Goal: Complete application form: Complete application form

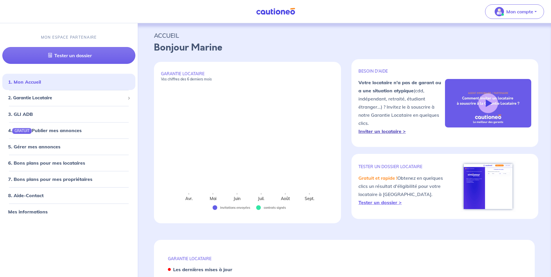
click at [392, 132] on strong "Inviter un locataire >" at bounding box center [381, 131] width 47 height 6
click at [526, 13] on p "Mon compte" at bounding box center [519, 11] width 27 height 7
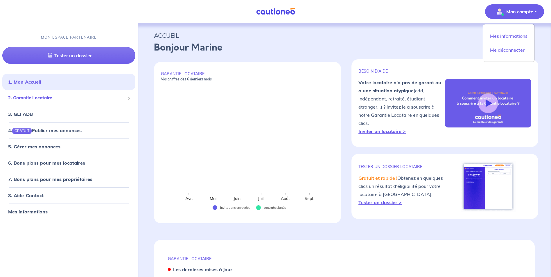
click at [41, 98] on span "2. Garantie Locataire" at bounding box center [66, 98] width 117 height 7
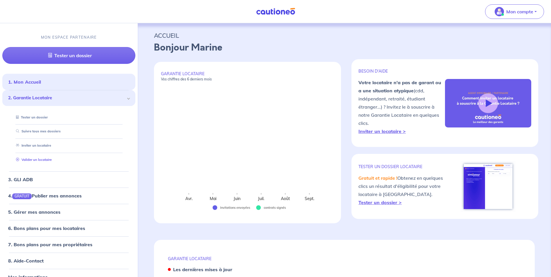
click at [37, 160] on link "Valider un locataire" at bounding box center [33, 160] width 38 height 4
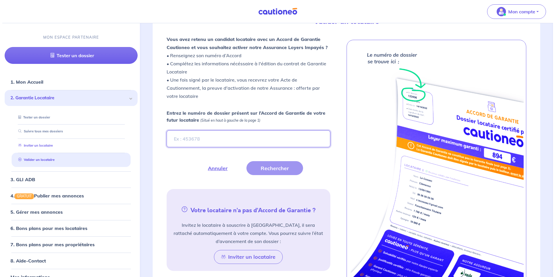
scroll to position [155, 0]
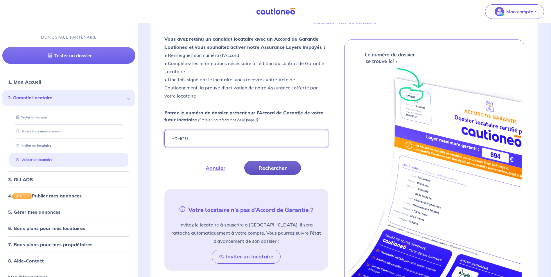
type input "Y0HC1L"
click at [282, 166] on button "Rechercher" at bounding box center [272, 168] width 57 height 14
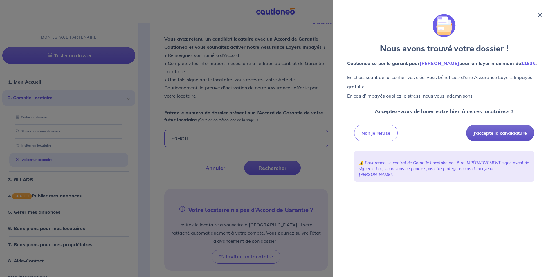
click at [502, 132] on button "J’accepte la candidature" at bounding box center [500, 133] width 68 height 17
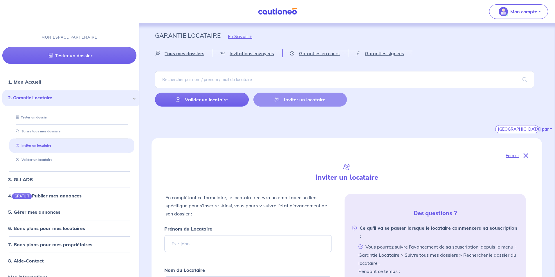
select select "FR"
click at [405, 53] on span "Garanties signées" at bounding box center [409, 54] width 39 height 6
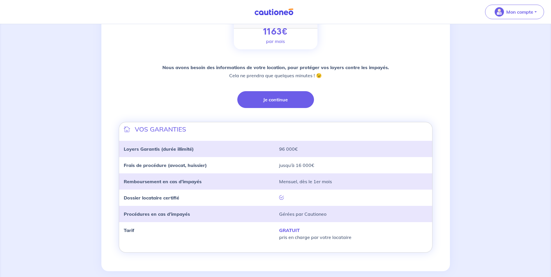
scroll to position [110, 0]
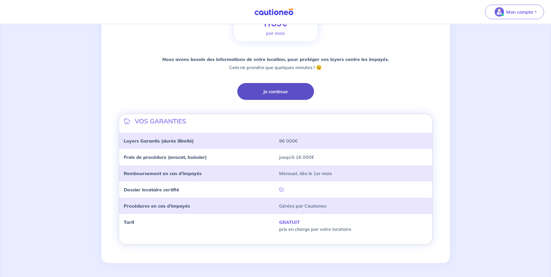
click at [286, 92] on button "Je continue" at bounding box center [275, 91] width 77 height 17
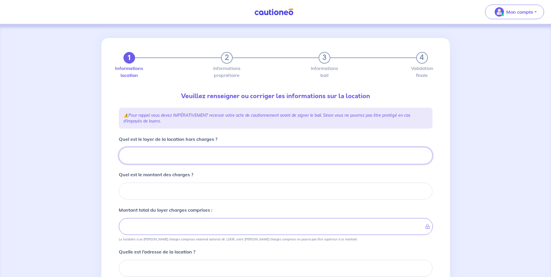
click at [140, 155] on input "Quel est le loyer de la location hors charges ?" at bounding box center [276, 155] width 314 height 17
type input "1"
type input "100"
type input "1000"
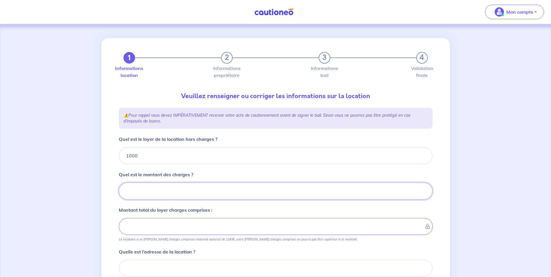
click at [163, 191] on input "Quel est le montant des charges ?" at bounding box center [276, 191] width 314 height 17
type input "50"
type input "1050"
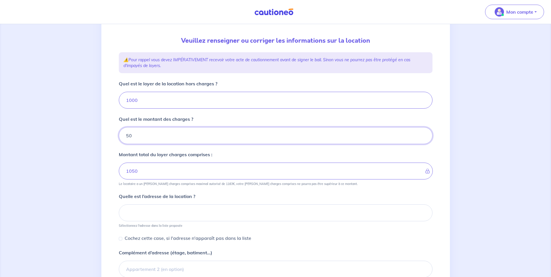
scroll to position [58, 0]
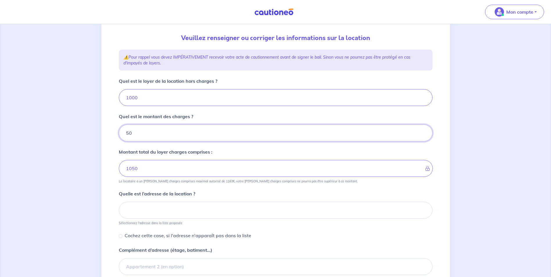
type input "50"
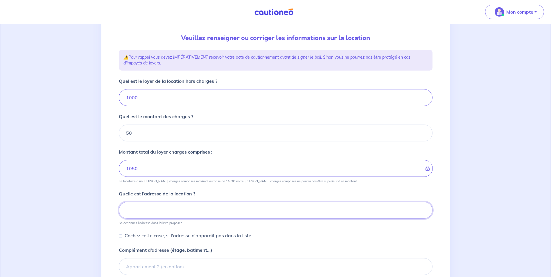
click at [148, 211] on input at bounding box center [276, 210] width 314 height 17
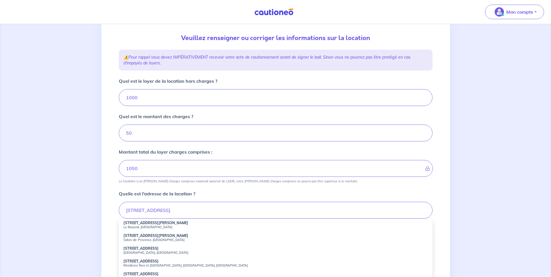
click at [154, 222] on strong "418 Avenue de la Libération Charles de Gaulle" at bounding box center [155, 223] width 65 height 4
type input "418 Avenue de la Libération Charles de Gaulle, Le Bouscat, France"
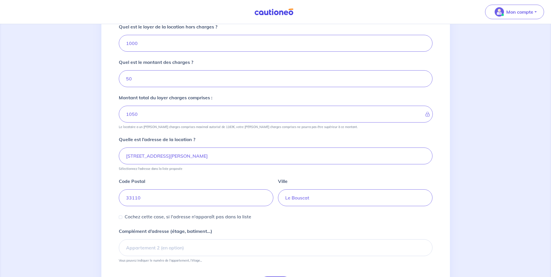
scroll to position [145, 0]
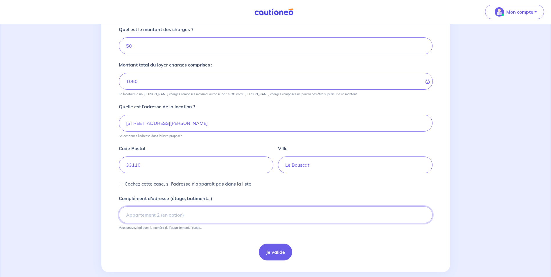
click at [139, 216] on input "Complément d’adresse (étage, batiment...)" at bounding box center [276, 215] width 314 height 17
type input "A401"
click at [278, 252] on button "Je valide" at bounding box center [275, 252] width 33 height 17
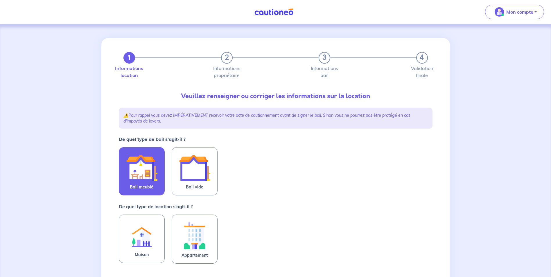
click at [148, 172] on img at bounding box center [141, 167] width 31 height 31
click at [0, 0] on input "Bail meublé" at bounding box center [0, 0] width 0 height 0
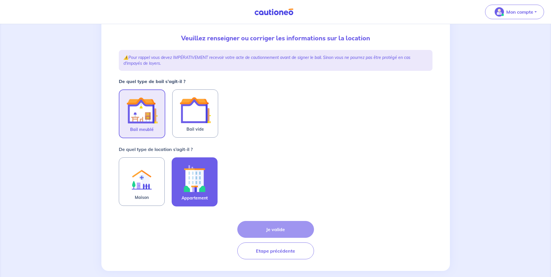
scroll to position [58, 0]
click at [198, 188] on img at bounding box center [194, 178] width 31 height 32
click at [0, 0] on input "Appartement" at bounding box center [0, 0] width 0 height 0
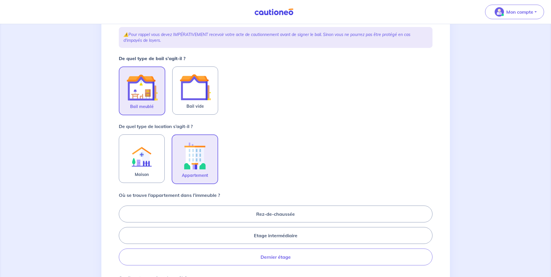
scroll to position [116, 0]
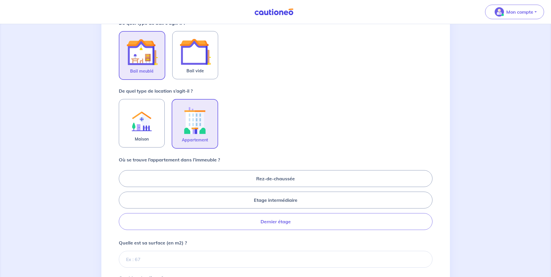
click at [274, 223] on label "Dernier étage" at bounding box center [276, 221] width 314 height 17
click at [123, 202] on input "Dernier étage" at bounding box center [121, 200] width 4 height 4
radio input "true"
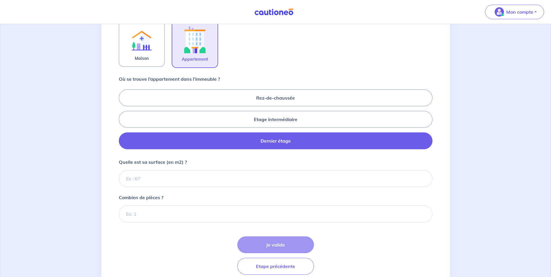
scroll to position [203, 0]
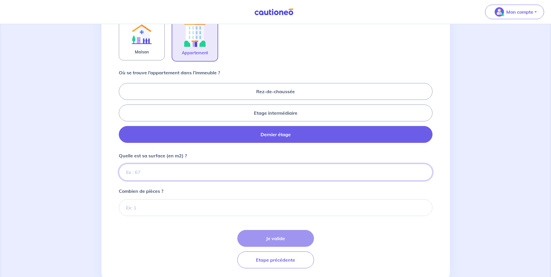
click at [138, 174] on input "Quelle est sa surface (en m2) ?" at bounding box center [276, 172] width 314 height 17
type input "44"
type input "44.12"
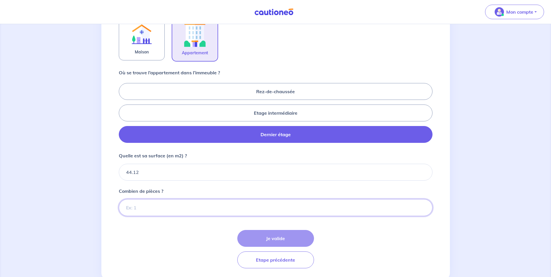
click at [143, 208] on input "Combien de pièces ?" at bounding box center [276, 207] width 314 height 17
type input "2"
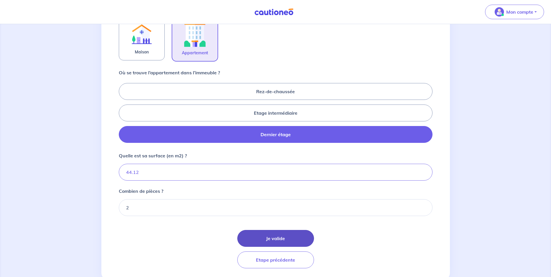
click at [280, 240] on button "Je valide" at bounding box center [275, 238] width 77 height 17
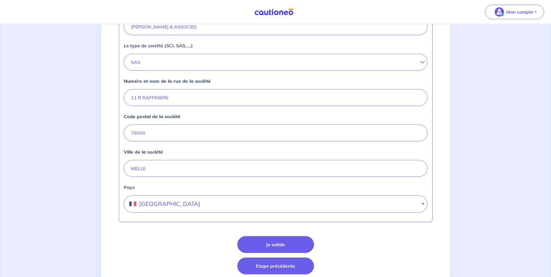
scroll to position [216, 0]
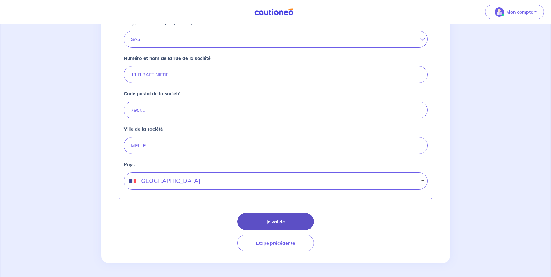
click at [282, 224] on button "Je valide" at bounding box center [275, 221] width 77 height 17
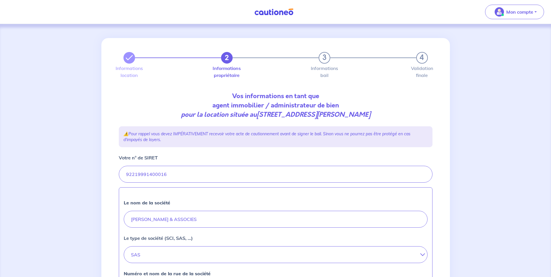
select select "FR"
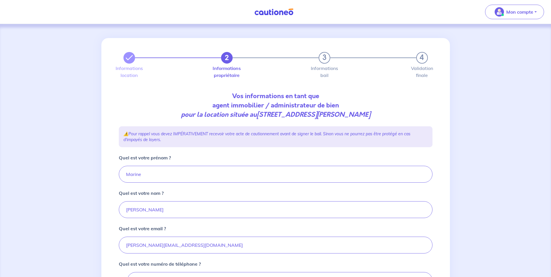
scroll to position [58, 0]
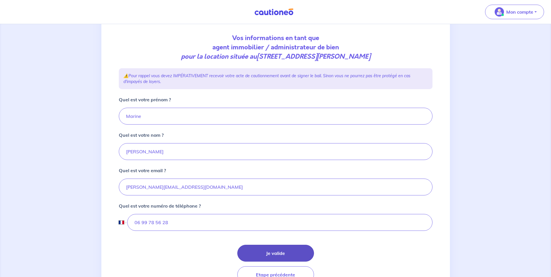
click at [283, 253] on button "Je valide" at bounding box center [275, 253] width 77 height 17
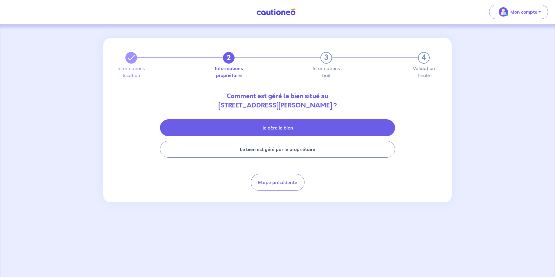
click at [281, 131] on button "Je gère le bien" at bounding box center [277, 127] width 235 height 17
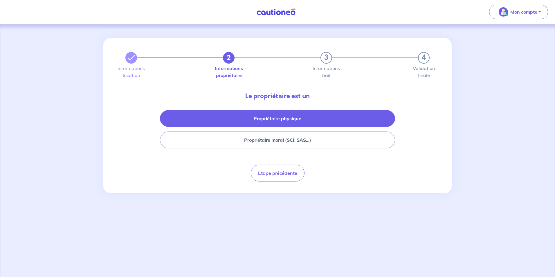
click at [281, 120] on button "Propriétaire physique" at bounding box center [277, 118] width 235 height 17
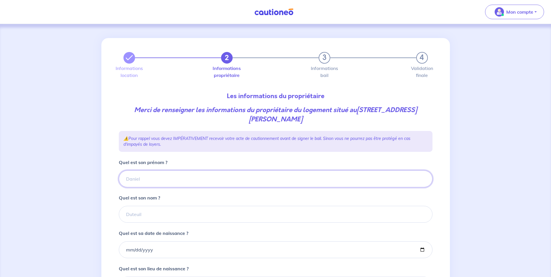
click at [137, 179] on input "Quel est son prénom ?" at bounding box center [276, 178] width 314 height 17
type input "C"
type input "STEPHANE"
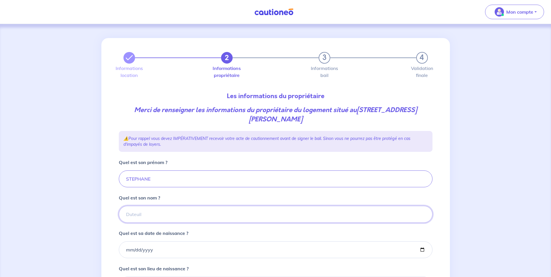
click at [141, 214] on input "Quel est son nom ?" at bounding box center [276, 214] width 314 height 17
type input "COASNE"
click at [157, 251] on input "Quel est sa date de naissance ?" at bounding box center [276, 249] width 314 height 17
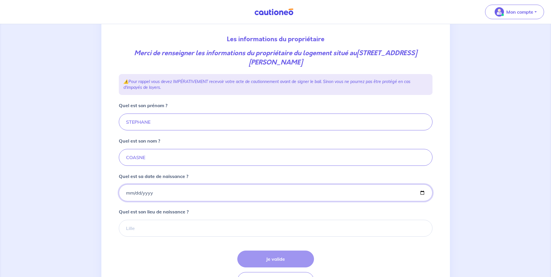
scroll to position [58, 0]
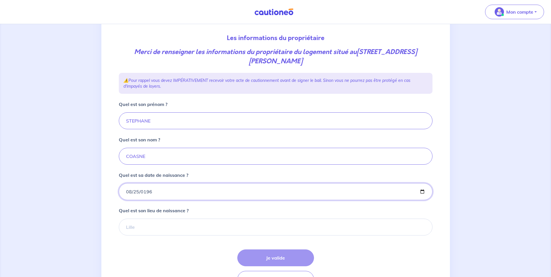
type input "1969-08-25"
click at [164, 231] on input "Quel est son lieu de naissance ?" at bounding box center [276, 227] width 314 height 17
click at [139, 225] on input "SAINE MAURICE" at bounding box center [276, 227] width 314 height 17
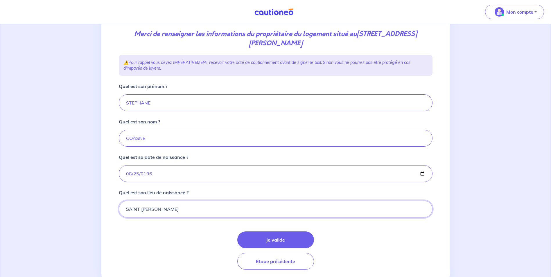
scroll to position [94, 0]
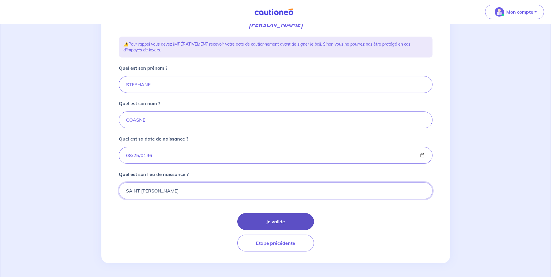
type input "SAINT MAURICE"
click at [277, 219] on button "Je valide" at bounding box center [275, 221] width 77 height 17
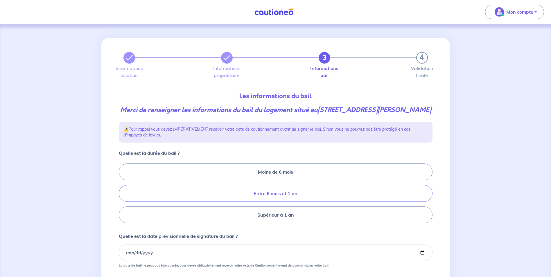
click at [290, 202] on label "Entre 6 mois et 1 an" at bounding box center [276, 193] width 314 height 17
click at [123, 195] on input "Entre 6 mois et 1 an" at bounding box center [121, 194] width 4 height 4
radio input "true"
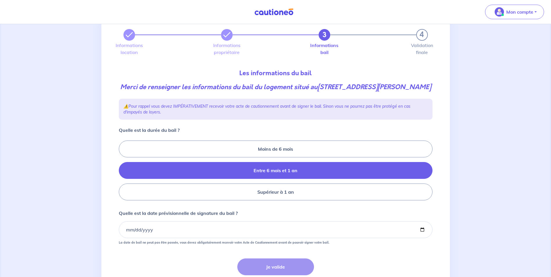
scroll to position [58, 0]
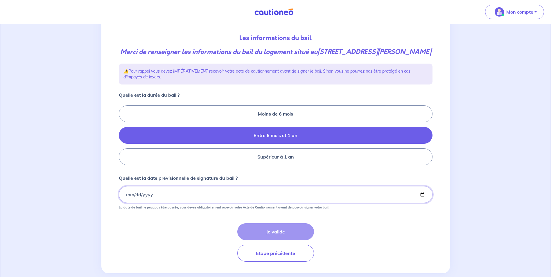
click at [148, 203] on input "Quelle est la date prévisionnelle de signature du bail ?" at bounding box center [276, 194] width 314 height 17
click at [128, 203] on input "Quelle est la date prévisionnelle de signature du bail ?" at bounding box center [276, 194] width 314 height 17
click at [128, 203] on input "2025-09-17" at bounding box center [276, 194] width 314 height 17
type input "2025-09-18"
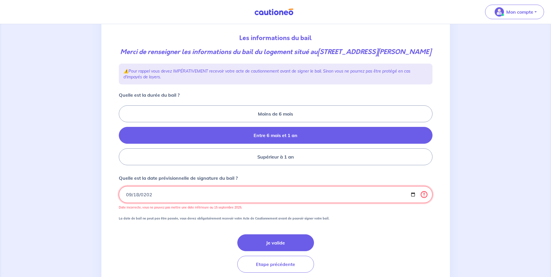
type input "2025-09-18"
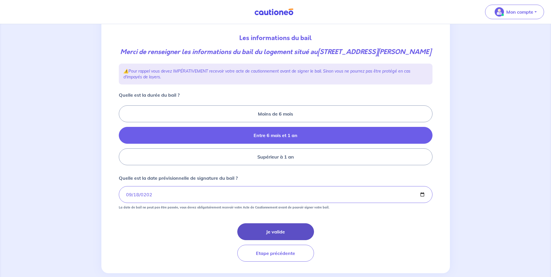
click at [280, 240] on button "Je valide" at bounding box center [275, 231] width 77 height 17
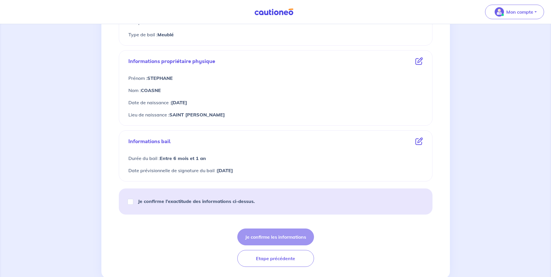
scroll to position [203, 0]
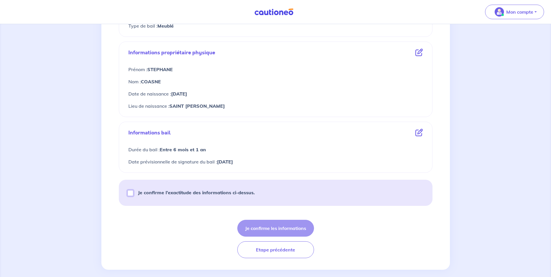
click at [132, 193] on input "Je confirme l’exactitude des informations ci-dessus." at bounding box center [131, 193] width 6 height 6
checkbox input "true"
click at [278, 228] on button "Je confirme les informations" at bounding box center [275, 228] width 77 height 17
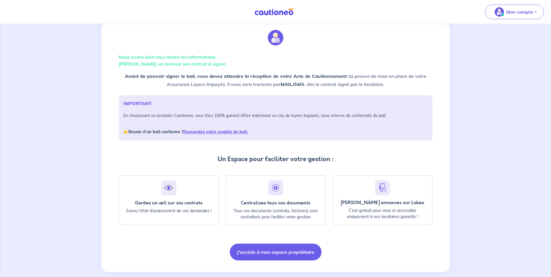
scroll to position [25, 0]
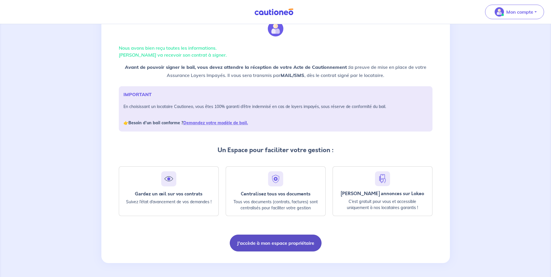
click at [288, 243] on button "J'accède à mon espace propriétaire" at bounding box center [276, 243] width 92 height 17
